Goal: Find specific fact: Find specific fact

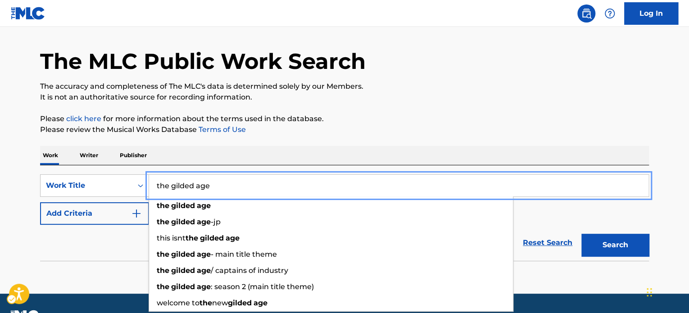
type input "the gilded age"
click at [390, 156] on div "Work Writer Publisher" at bounding box center [344, 155] width 609 height 19
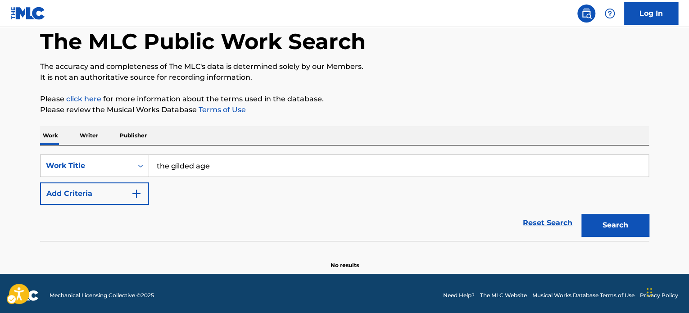
scroll to position [50, 0]
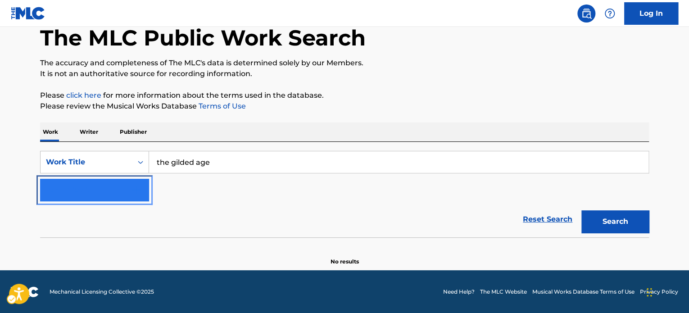
click at [103, 194] on button "Add Criteria" at bounding box center [94, 190] width 109 height 23
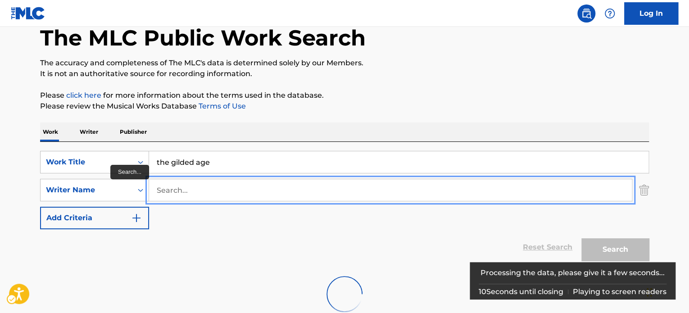
paste input "[PERSON_NAME]"
type input "[PERSON_NAME]"
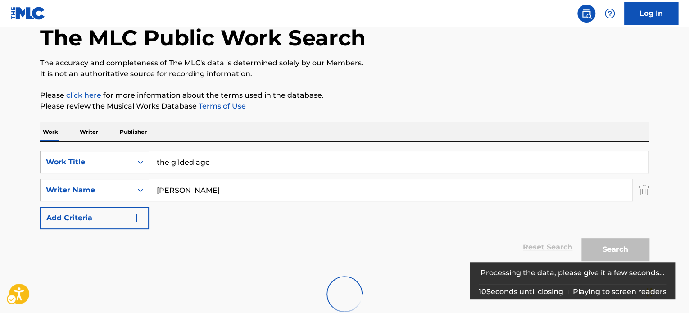
click at [445, 92] on p "Please click here | New Window for more information about the terms used in the…" at bounding box center [344, 95] width 609 height 11
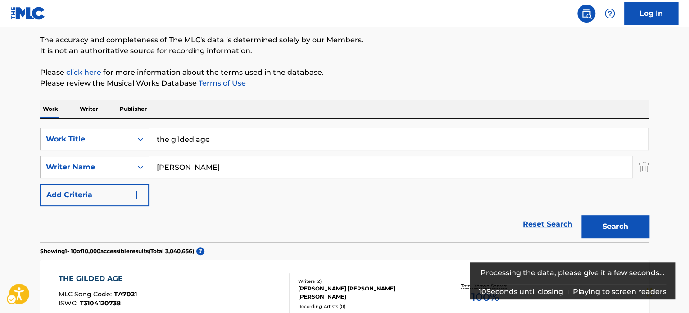
scroll to position [107, 0]
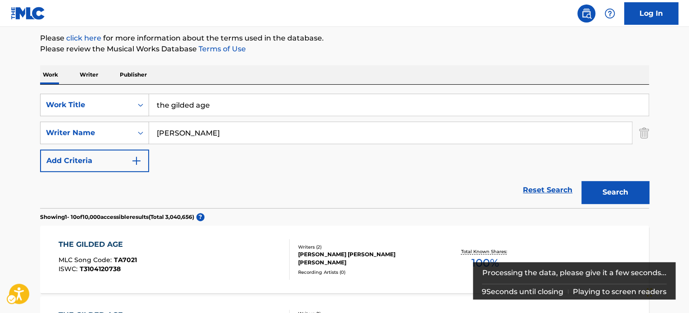
click at [616, 203] on div "Search" at bounding box center [613, 190] width 72 height 36
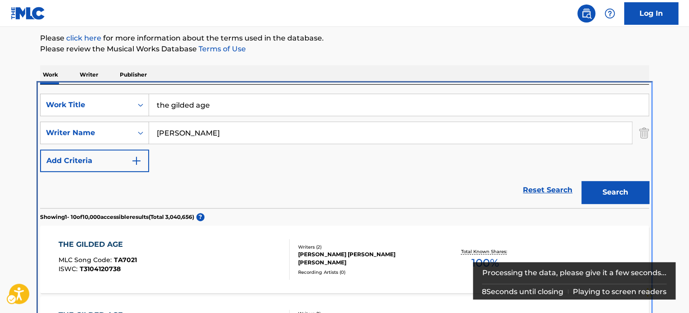
scroll to position [191, 0]
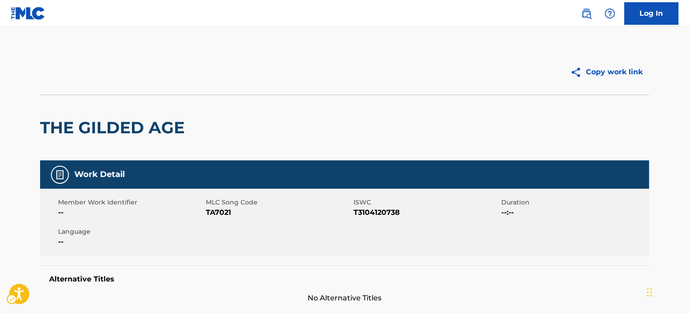
click at [108, 120] on h2 "THE GILDED AGE" at bounding box center [114, 127] width 149 height 20
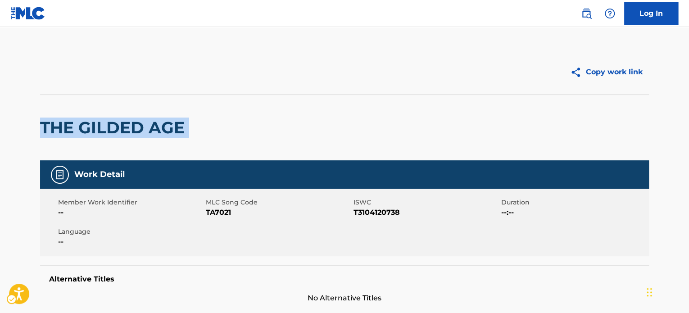
click at [108, 120] on h2 "THE GILDED AGE" at bounding box center [114, 127] width 149 height 20
copy div "THE GILDED AGE"
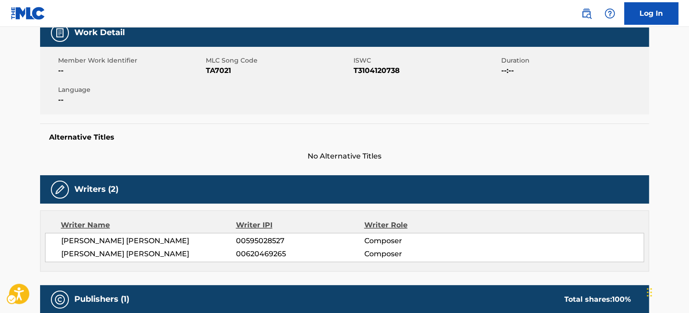
scroll to position [270, 0]
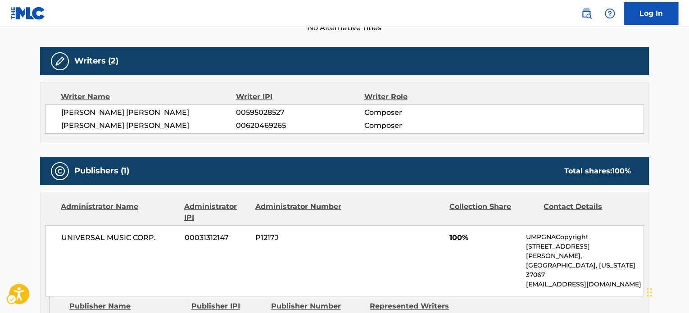
click at [189, 125] on span "[PERSON_NAME] [PERSON_NAME]" at bounding box center [148, 125] width 175 height 11
copy span "[PERSON_NAME]"
